Goal: Task Accomplishment & Management: Use online tool/utility

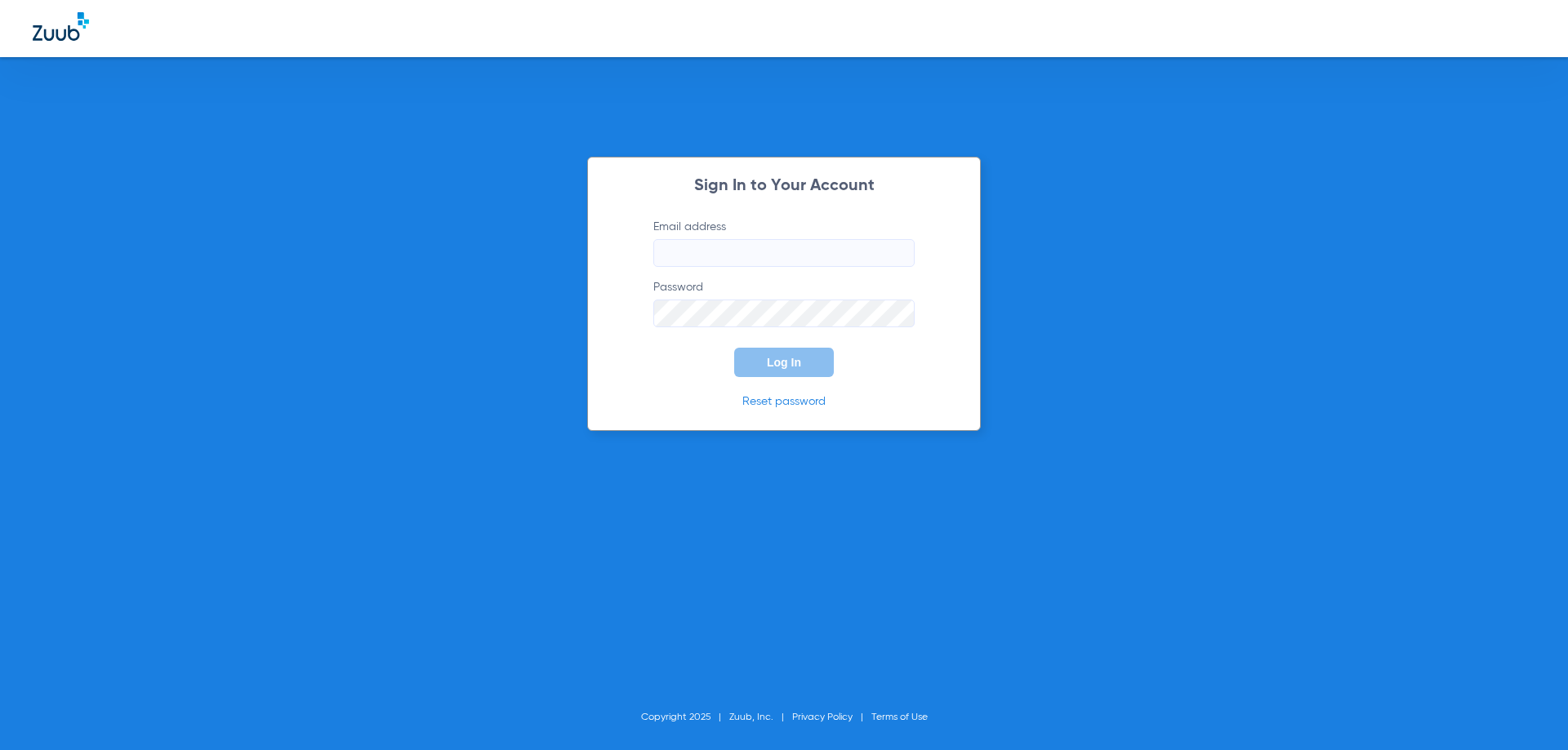
type input "[EMAIL_ADDRESS][DOMAIN_NAME]"
click at [784, 360] on span "Log In" at bounding box center [784, 363] width 34 height 13
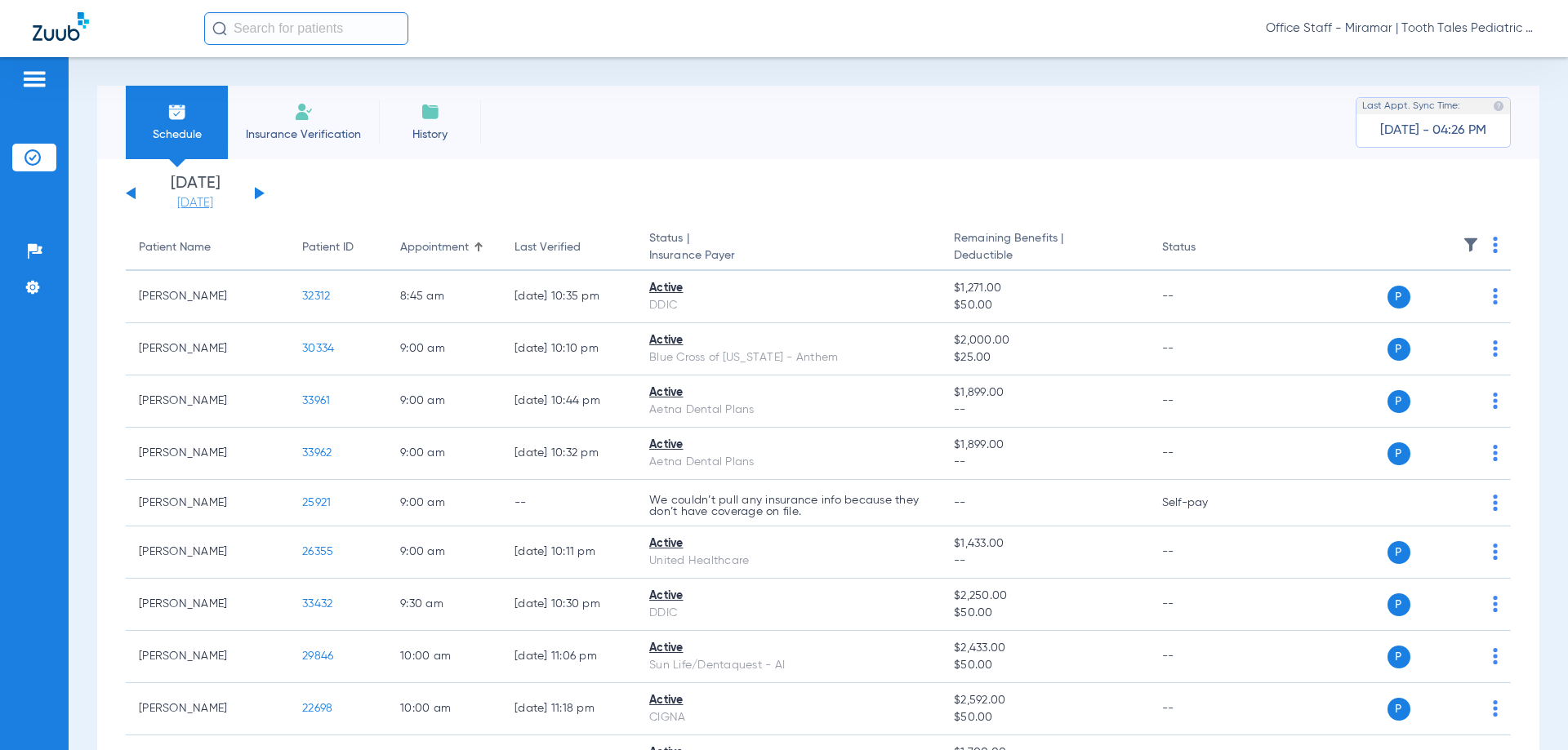
click at [213, 198] on link "[DATE]" at bounding box center [195, 203] width 98 height 17
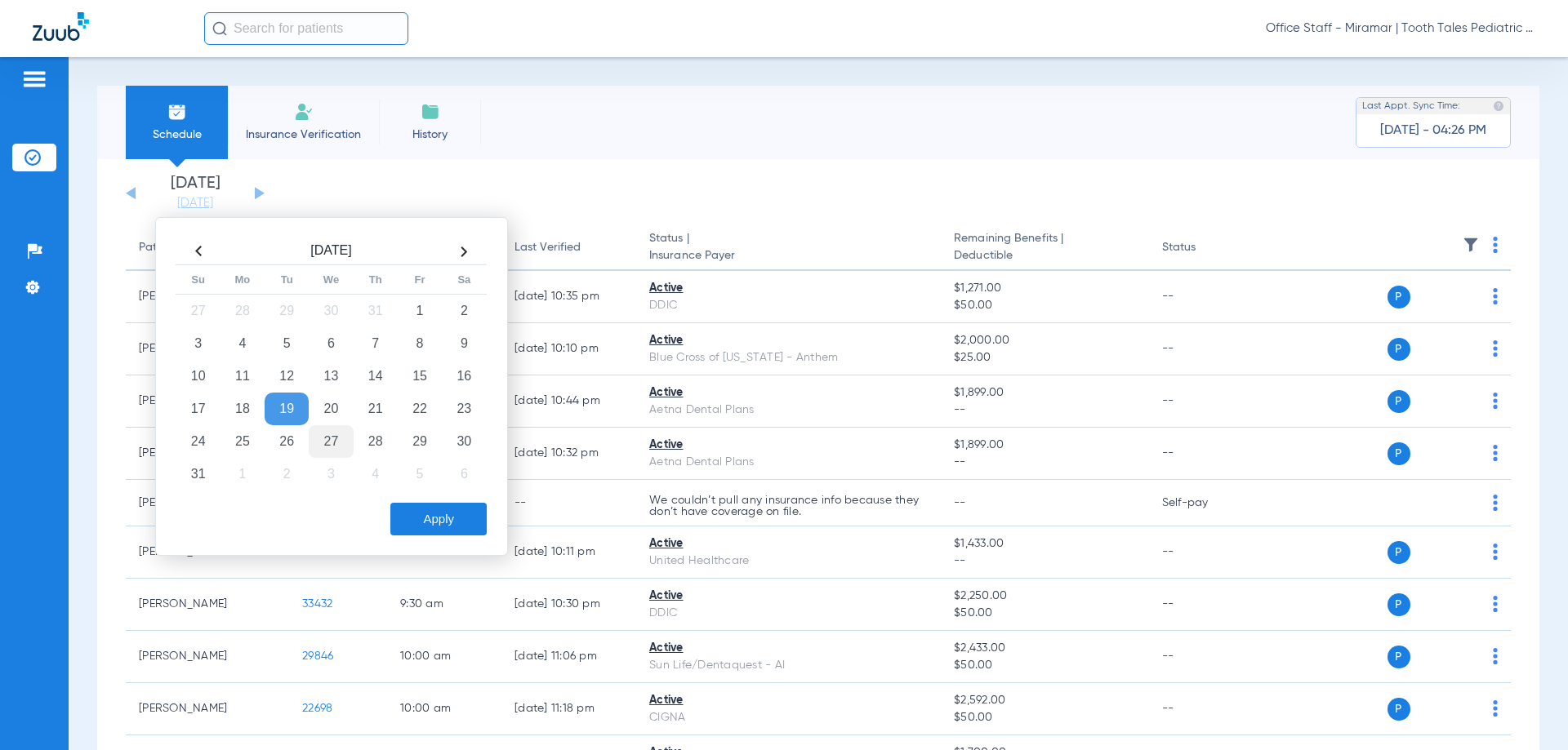
click at [340, 442] on td "27" at bounding box center [331, 441] width 44 height 32
click at [407, 517] on button "Apply" at bounding box center [439, 519] width 96 height 32
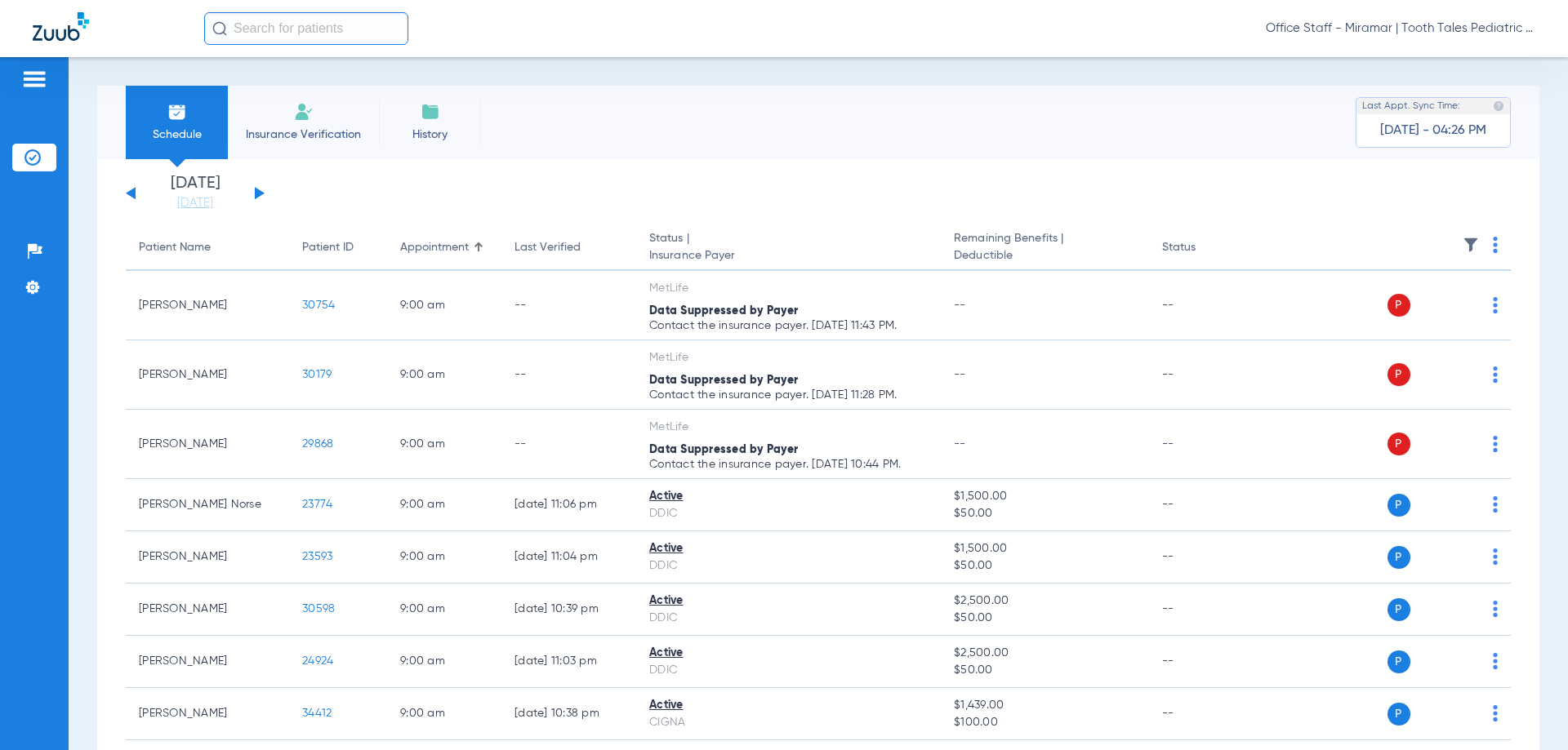
click at [1493, 249] on img at bounding box center [1496, 245] width 5 height 17
click at [1428, 302] on button "Verify All" at bounding box center [1421, 309] width 128 height 32
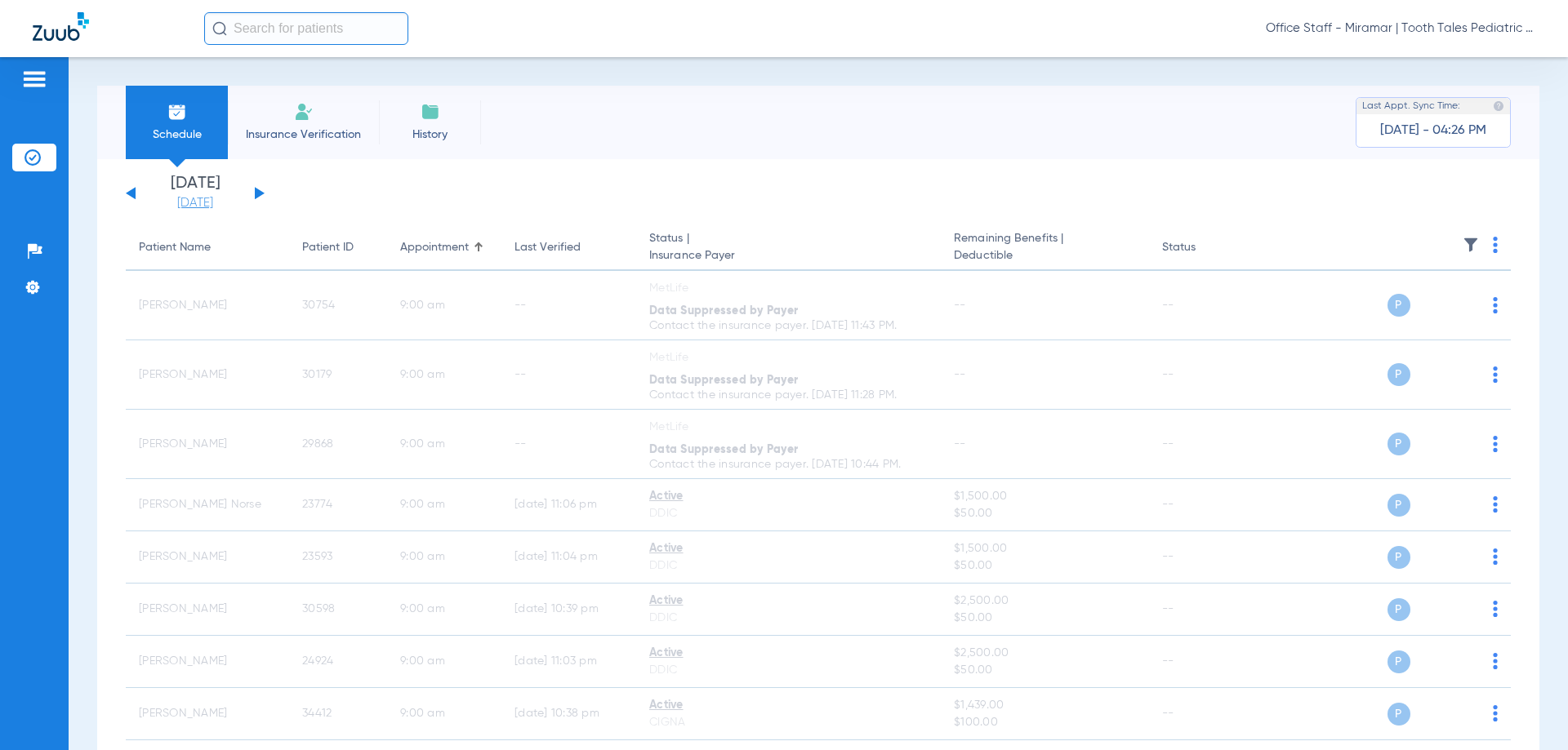
click at [213, 204] on link "[DATE]" at bounding box center [195, 203] width 98 height 17
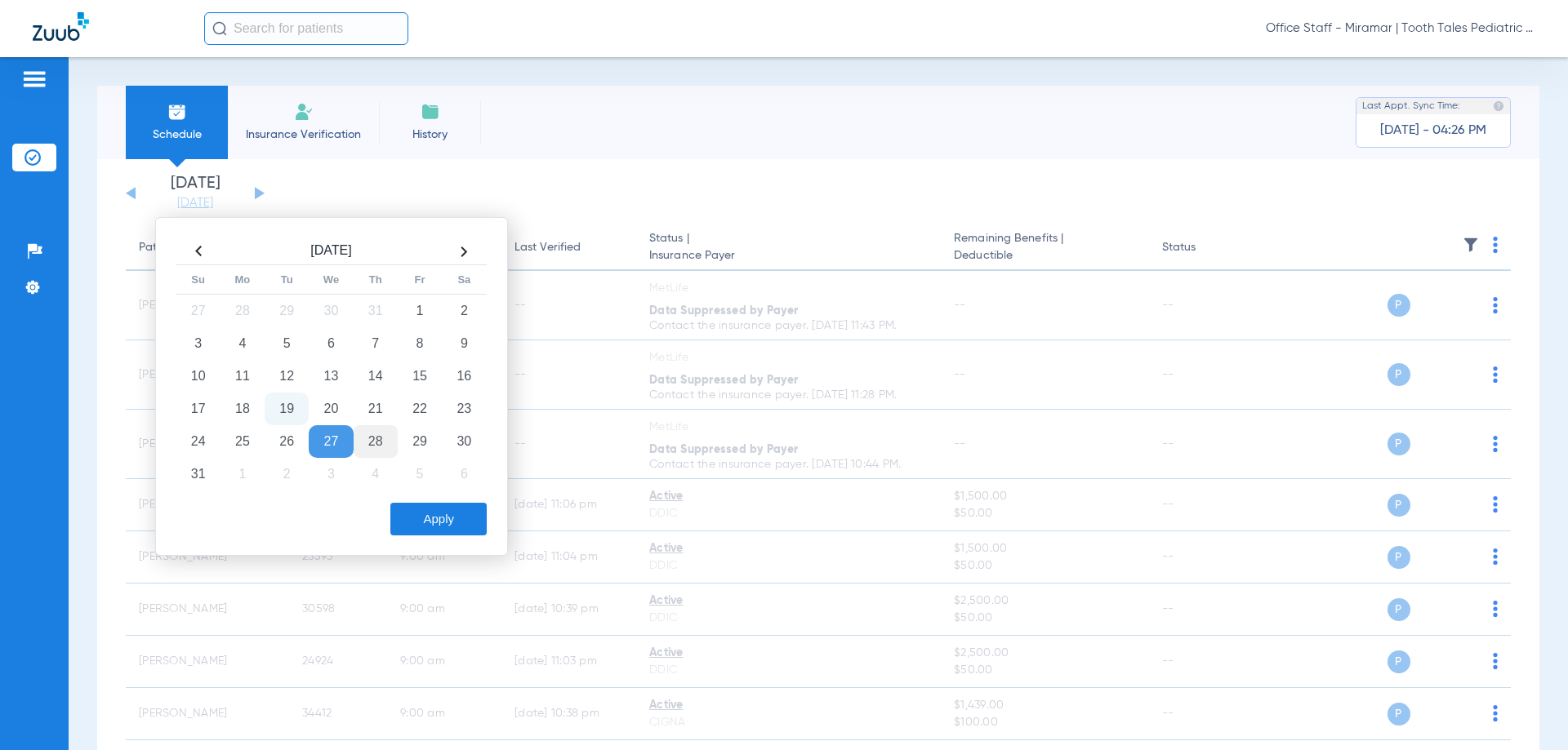
click at [383, 437] on td "28" at bounding box center [376, 441] width 44 height 32
click at [407, 528] on button "Apply" at bounding box center [439, 519] width 96 height 32
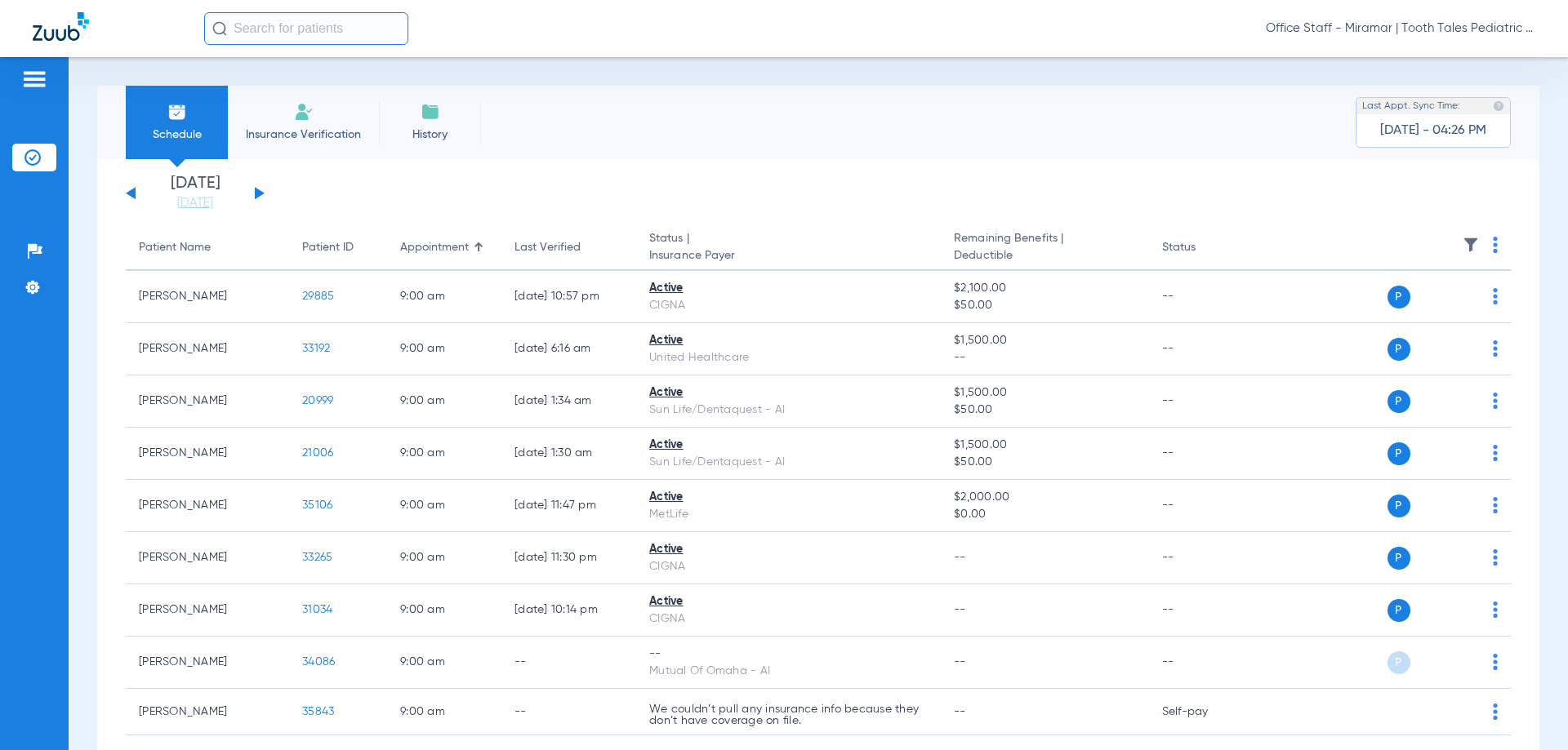
click at [1497, 247] on th at bounding box center [1386, 248] width 253 height 46
click at [1493, 240] on img at bounding box center [1496, 245] width 5 height 17
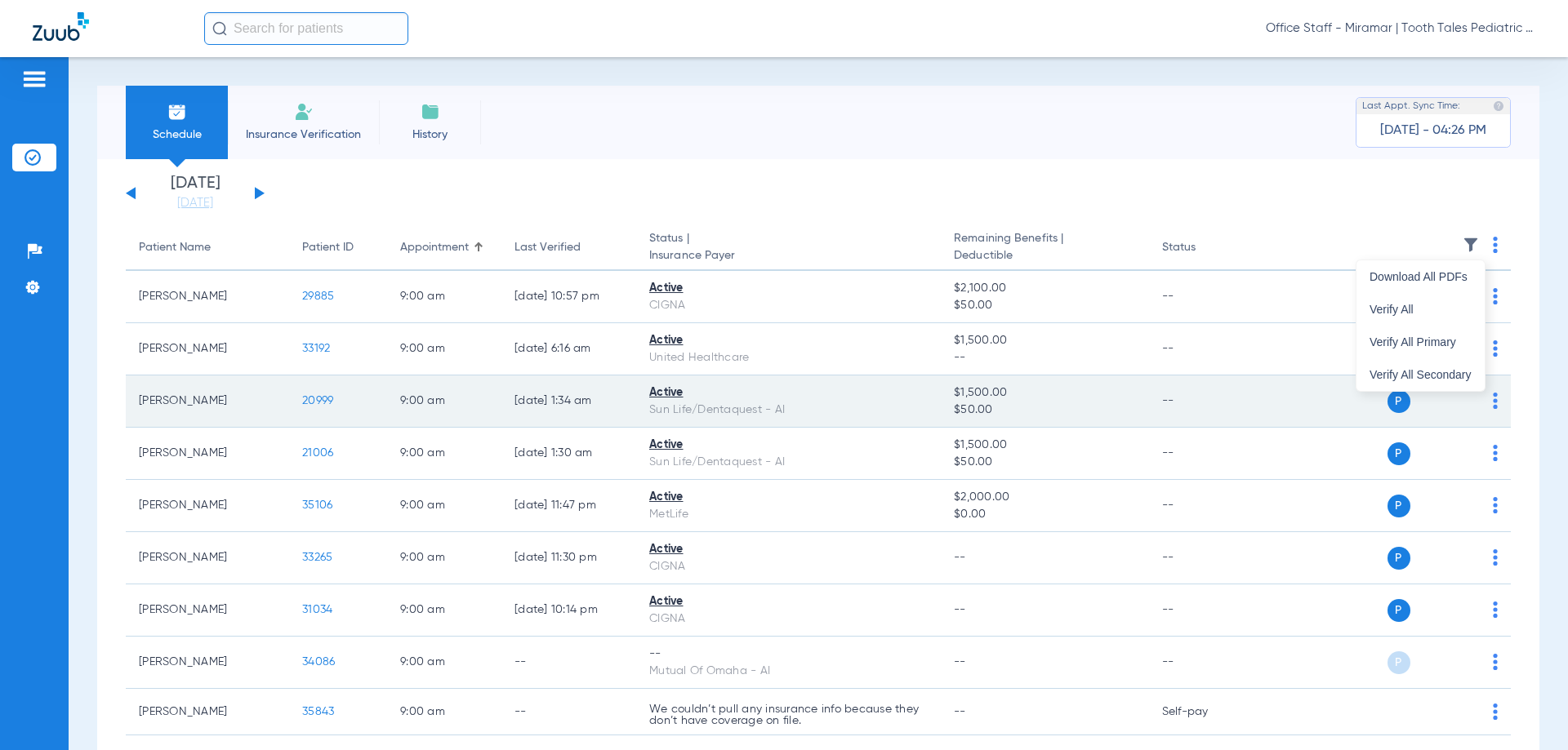
drag, startPoint x: 1415, startPoint y: 305, endPoint x: 981, endPoint y: 386, distance: 441.5
click at [1414, 304] on span "Verify All" at bounding box center [1420, 310] width 102 height 12
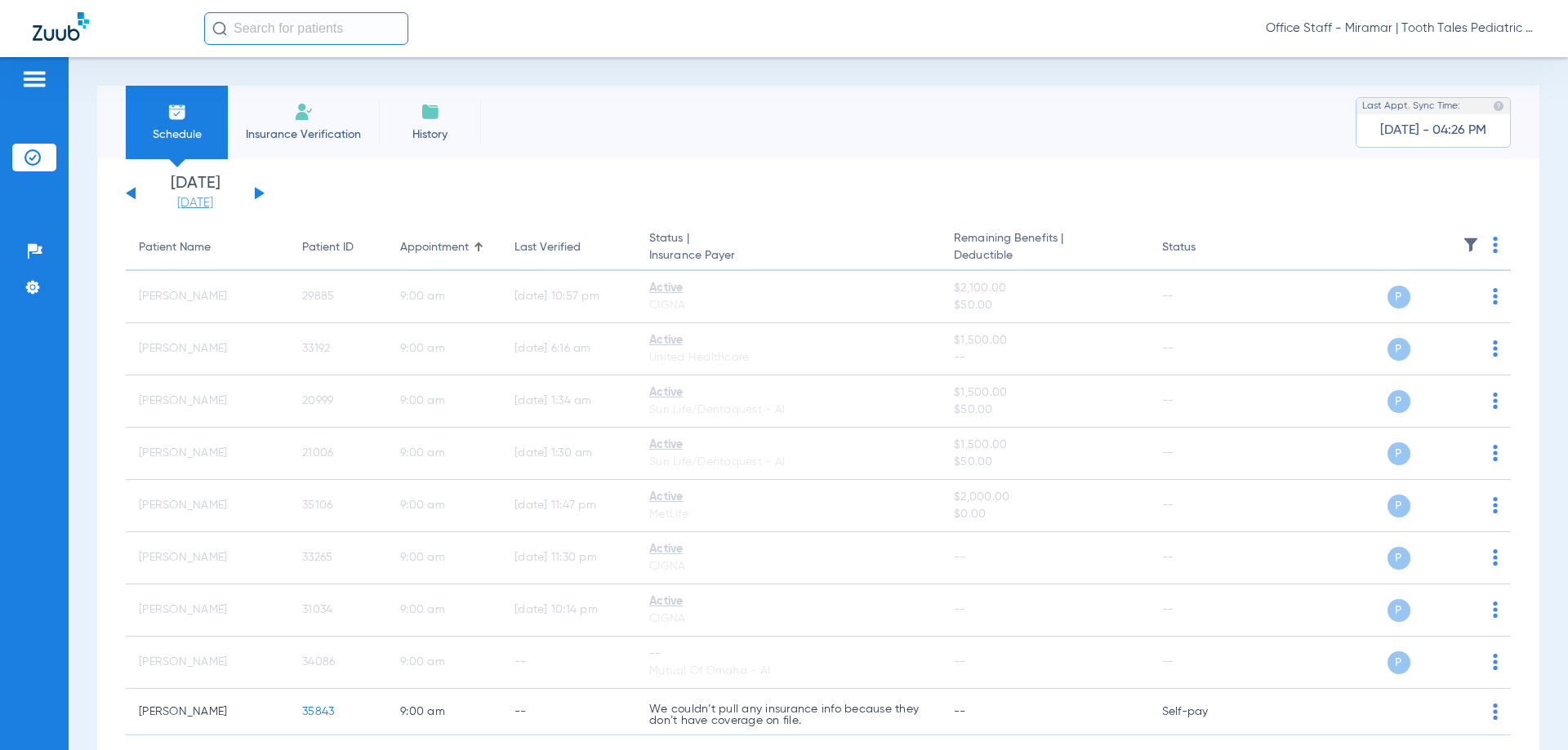
click at [209, 202] on link "[DATE]" at bounding box center [195, 203] width 98 height 17
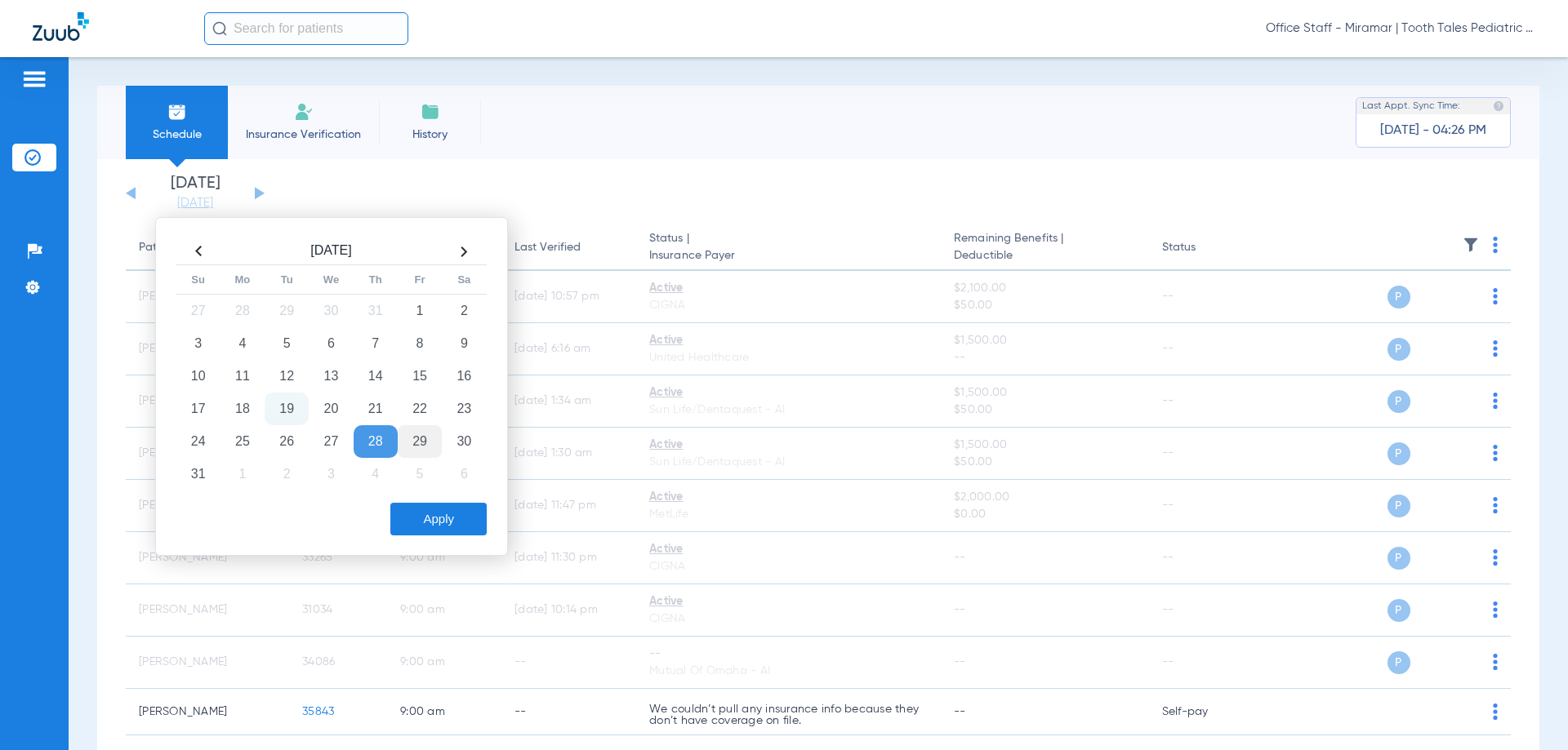
click at [419, 444] on td "29" at bounding box center [420, 441] width 44 height 32
click at [435, 517] on button "Apply" at bounding box center [439, 519] width 96 height 32
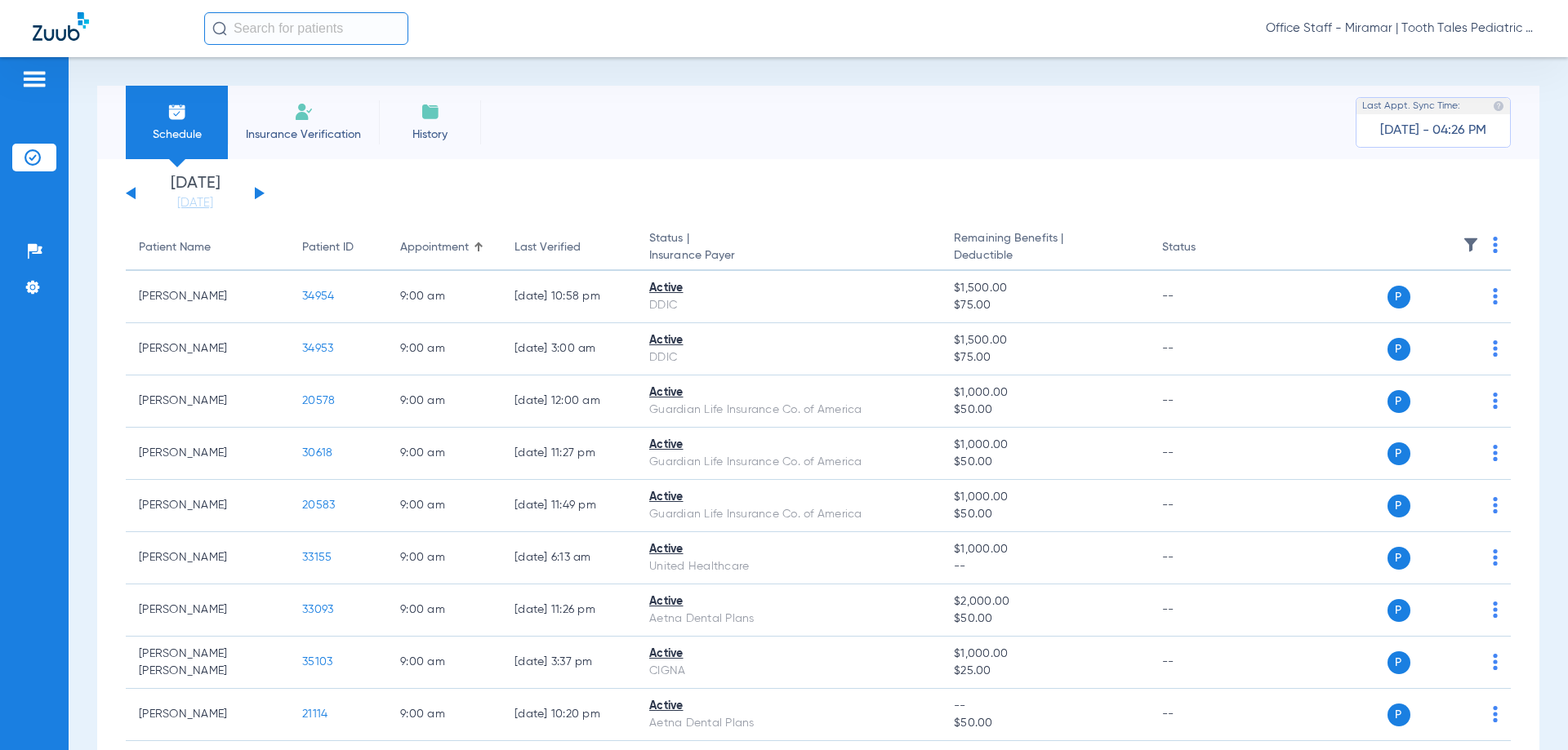
click at [1493, 248] on img at bounding box center [1496, 245] width 5 height 17
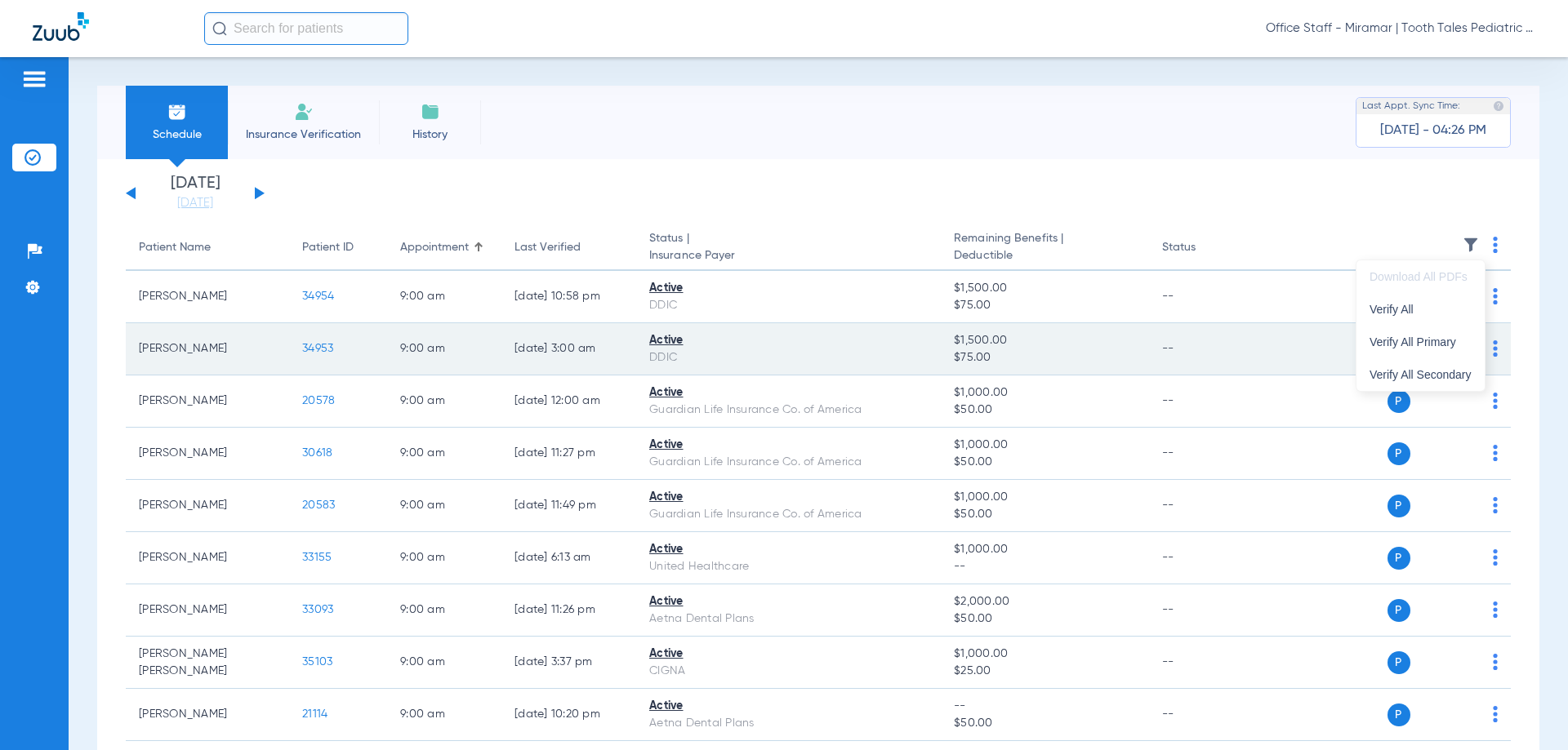
click at [1390, 308] on span "Verify All" at bounding box center [1420, 310] width 102 height 12
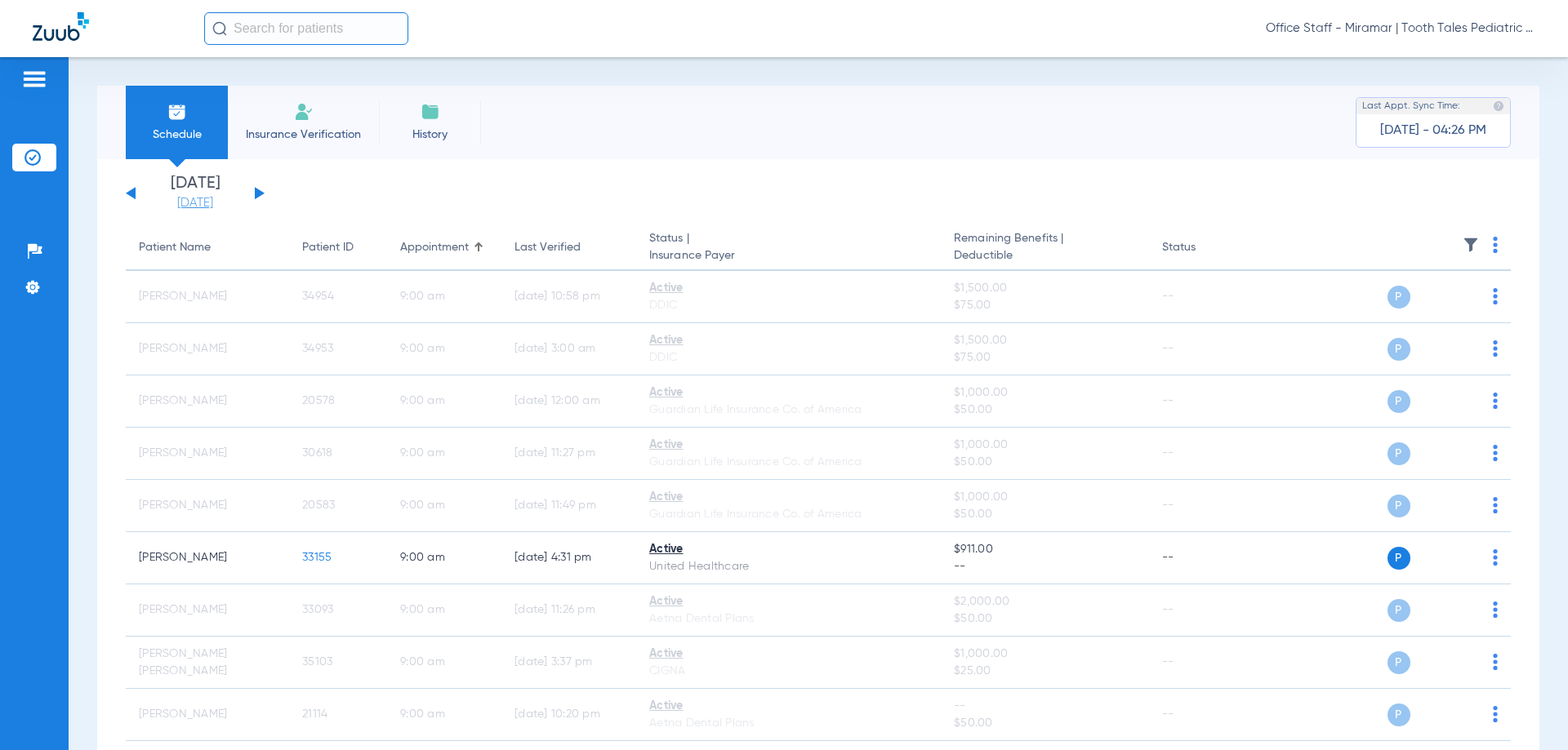
click at [195, 206] on link "[DATE]" at bounding box center [195, 203] width 98 height 17
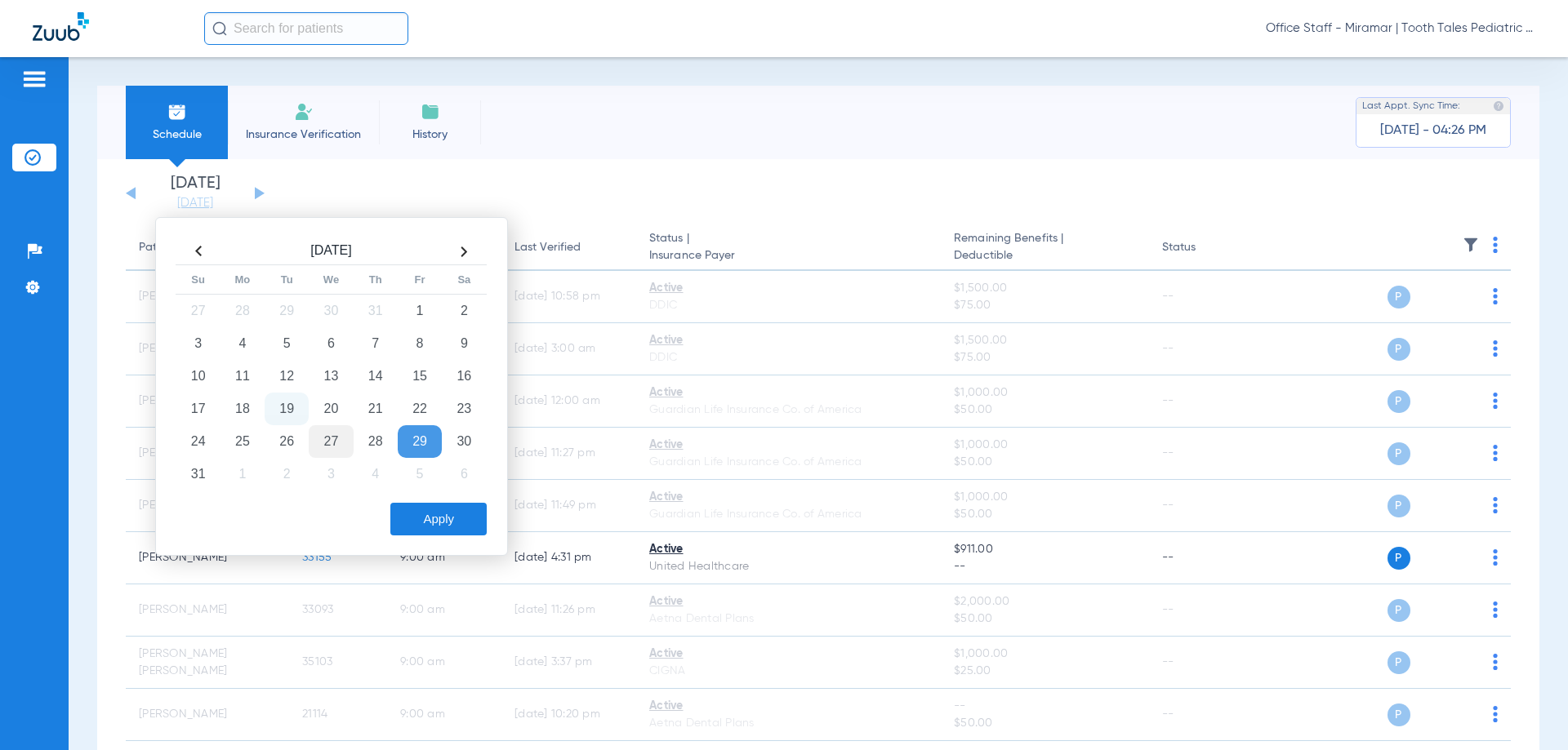
click at [326, 433] on td "27" at bounding box center [331, 441] width 44 height 32
click at [465, 516] on button "Apply" at bounding box center [439, 519] width 96 height 32
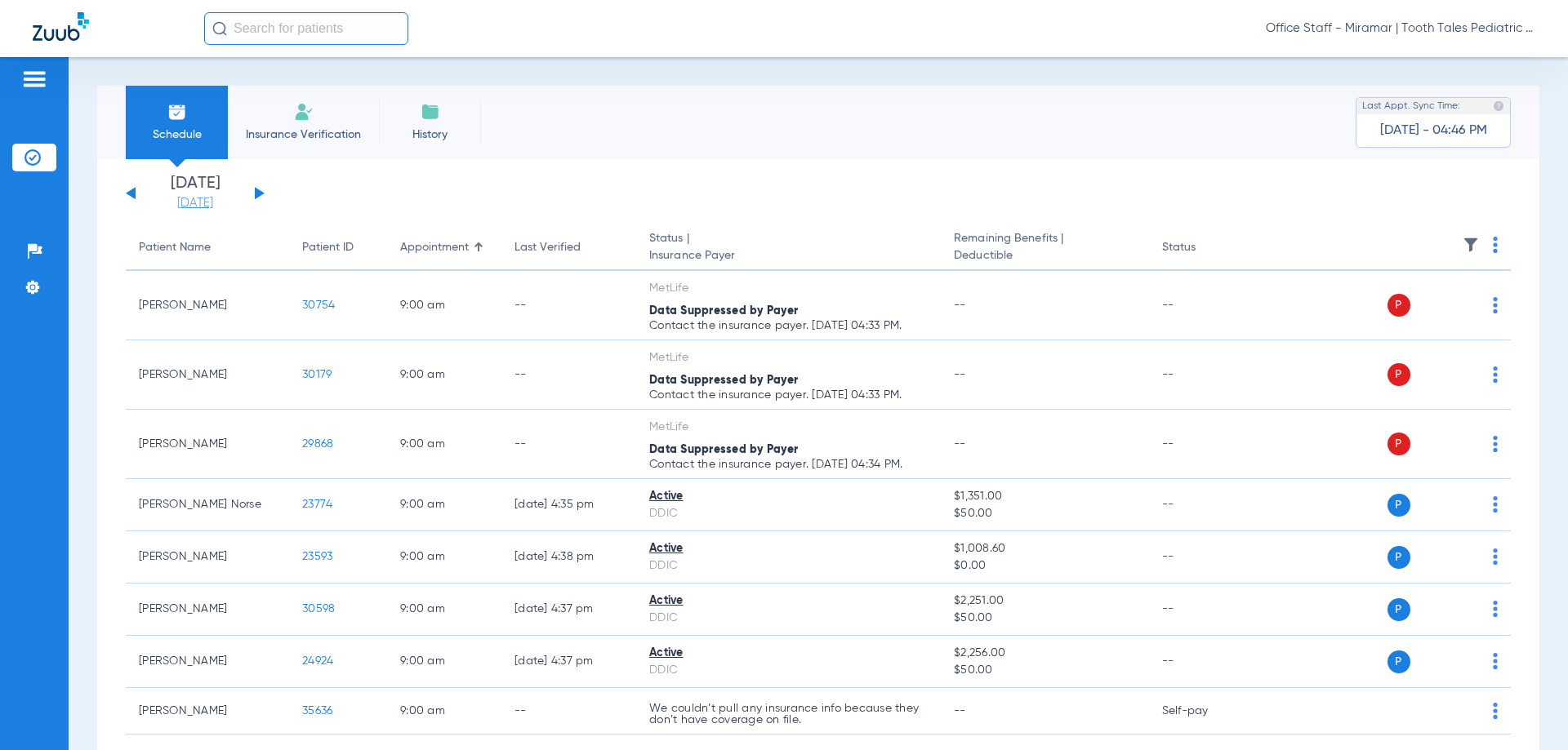
click at [174, 202] on link "[DATE]" at bounding box center [195, 203] width 98 height 17
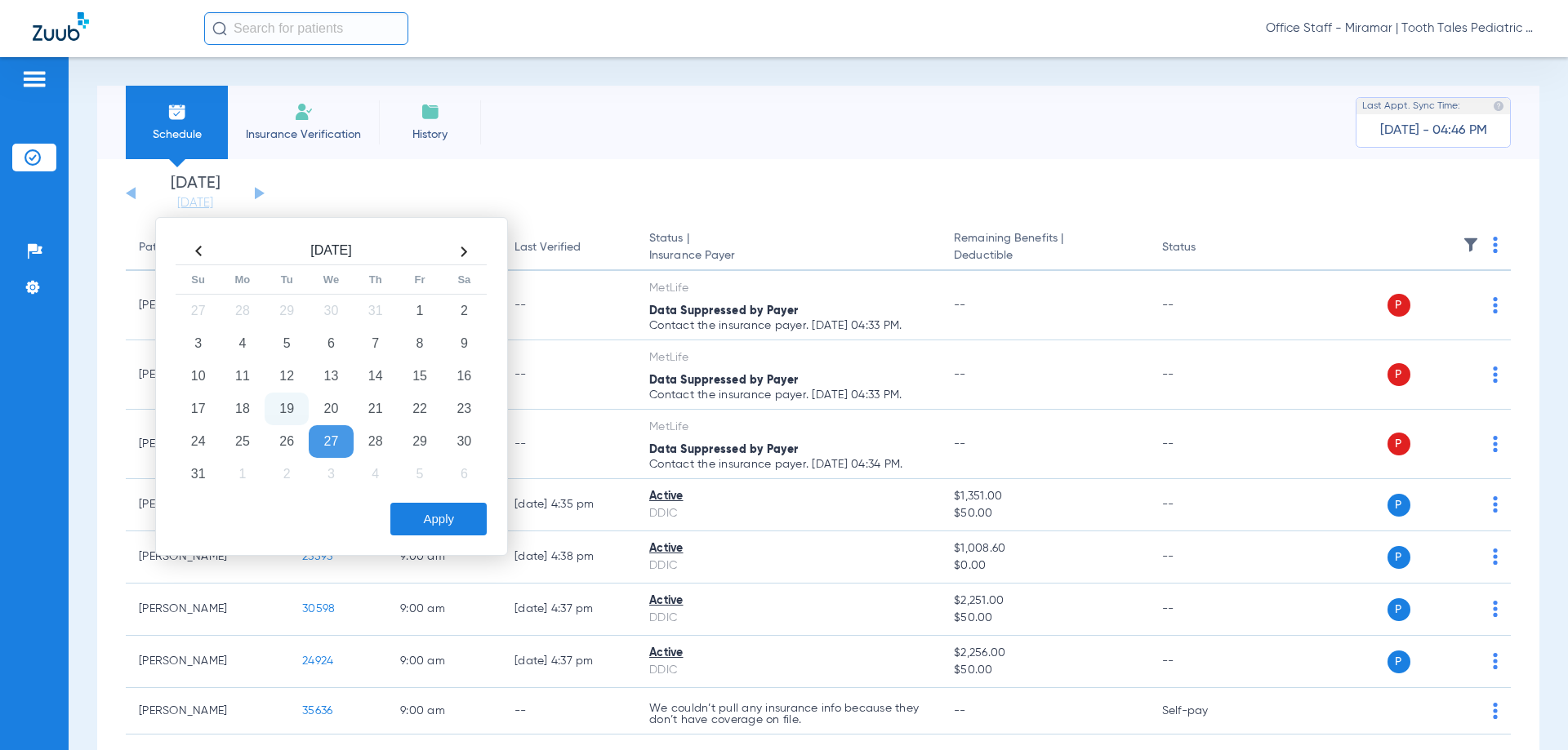
click at [619, 238] on th "Last Verified" at bounding box center [569, 248] width 135 height 46
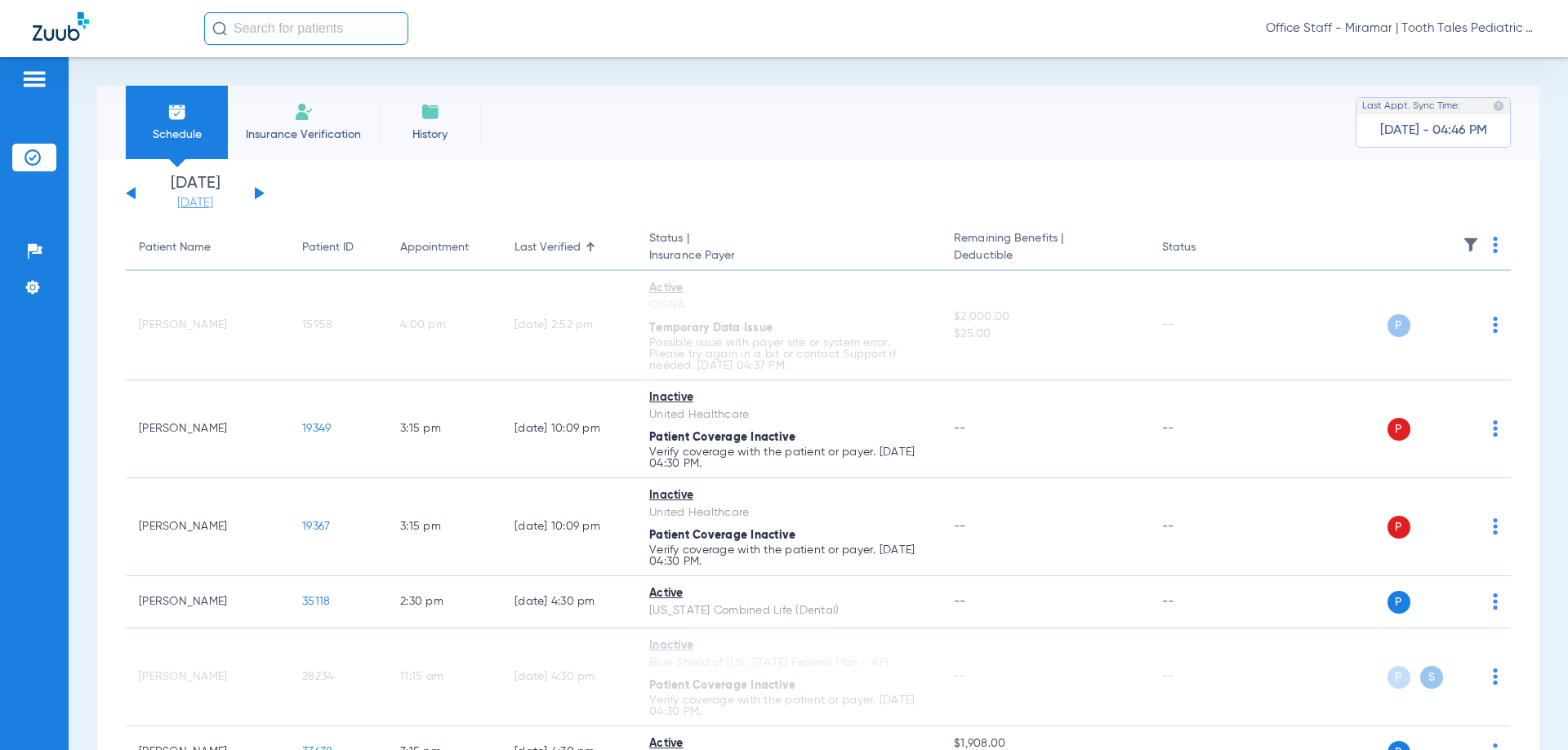
click at [190, 195] on link "[DATE]" at bounding box center [195, 203] width 98 height 17
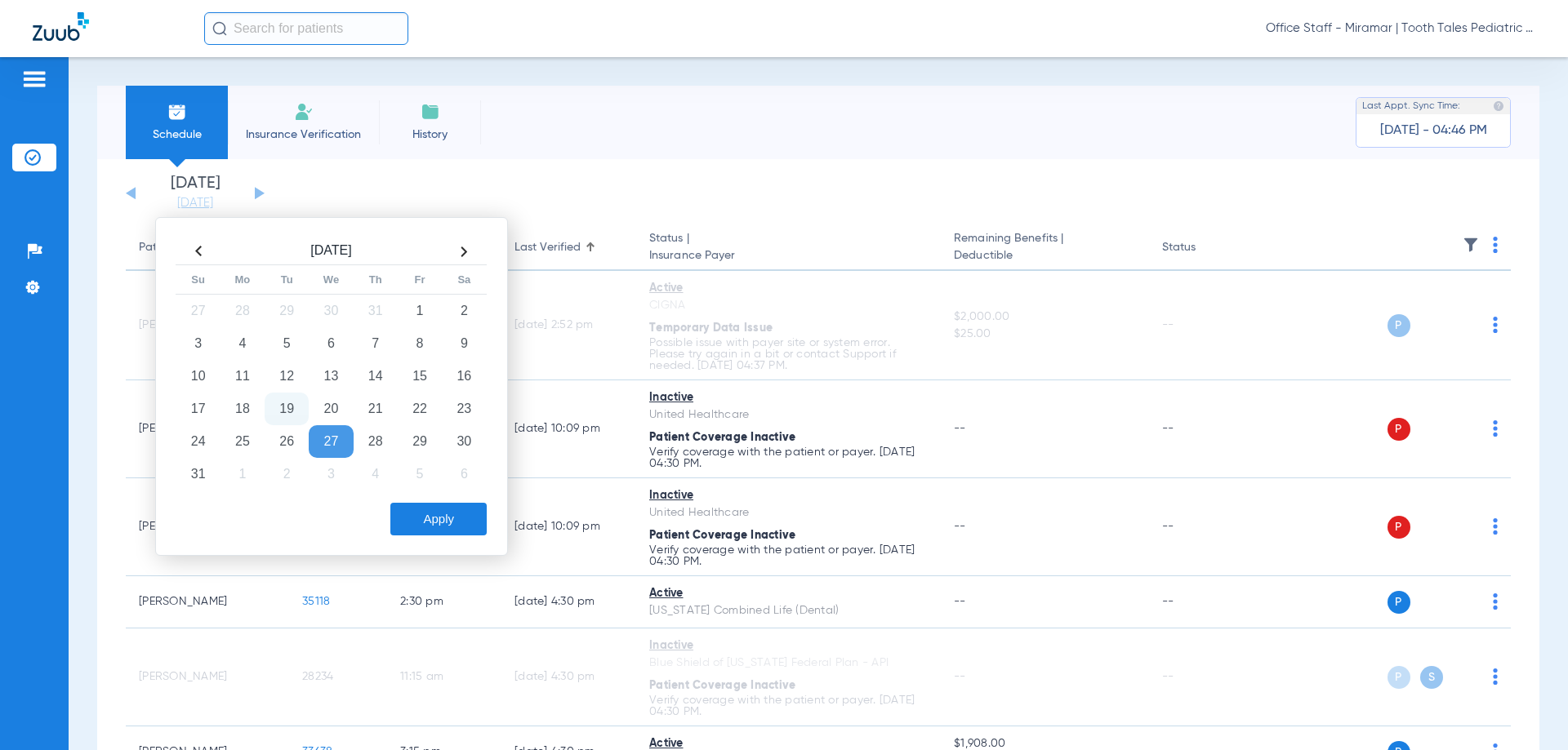
click at [337, 436] on td "27" at bounding box center [331, 441] width 44 height 32
click at [405, 511] on button "Apply" at bounding box center [439, 519] width 96 height 32
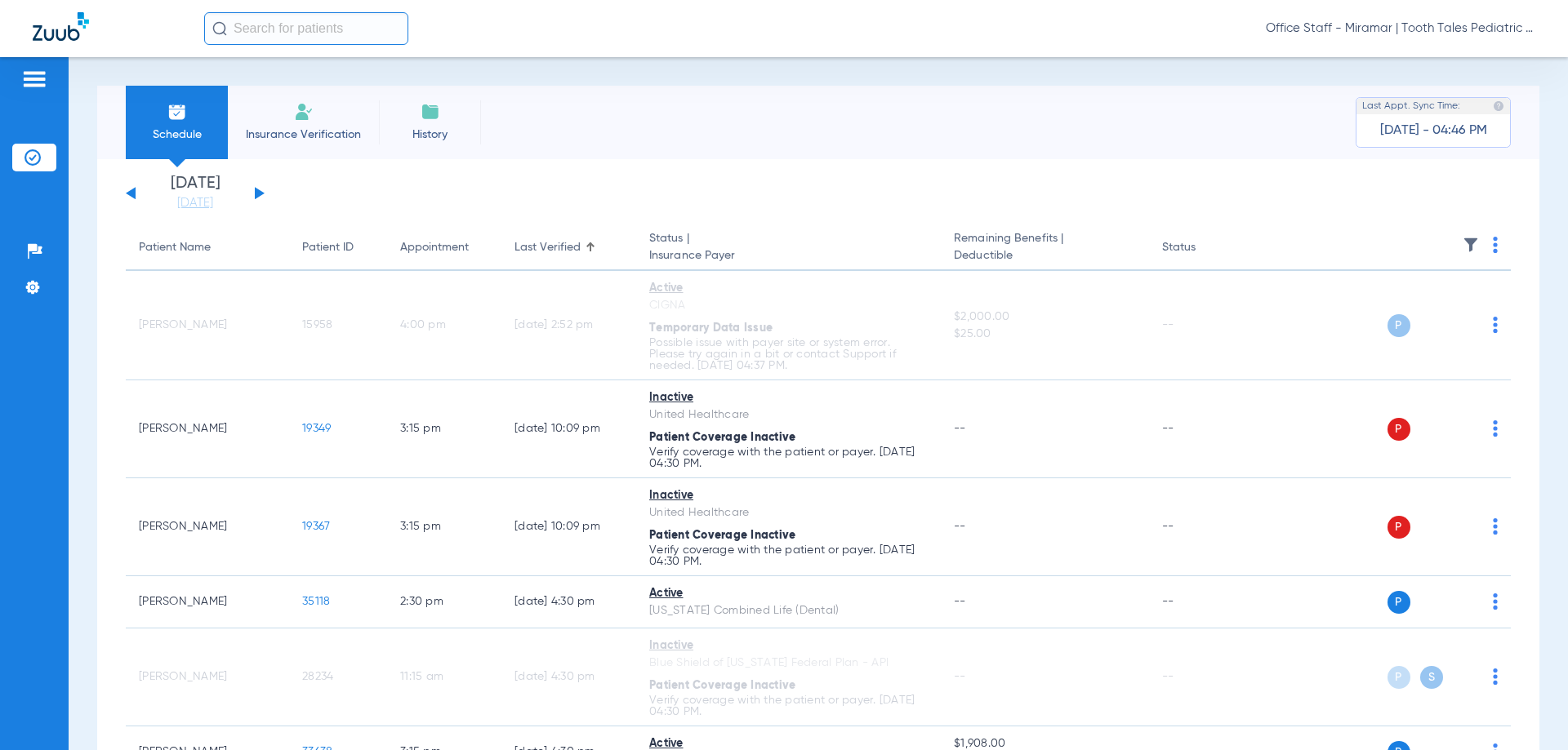
click at [413, 249] on div "Appointment" at bounding box center [435, 248] width 69 height 17
